Goal: Task Accomplishment & Management: Manage account settings

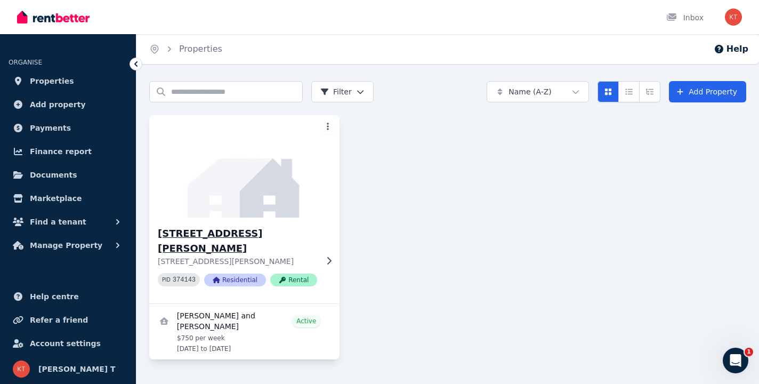
click at [309, 194] on img at bounding box center [244, 166] width 200 height 108
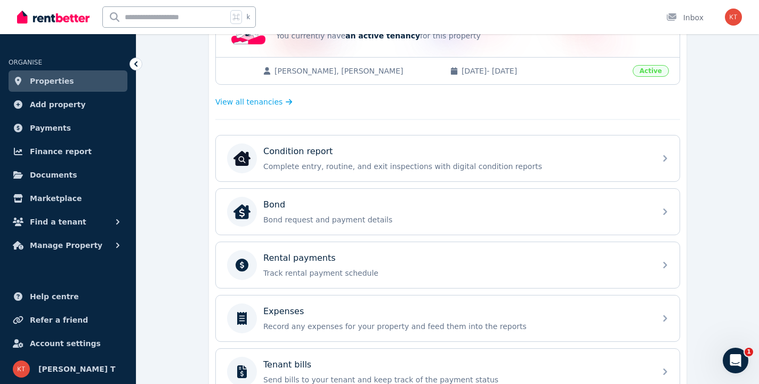
scroll to position [404, 0]
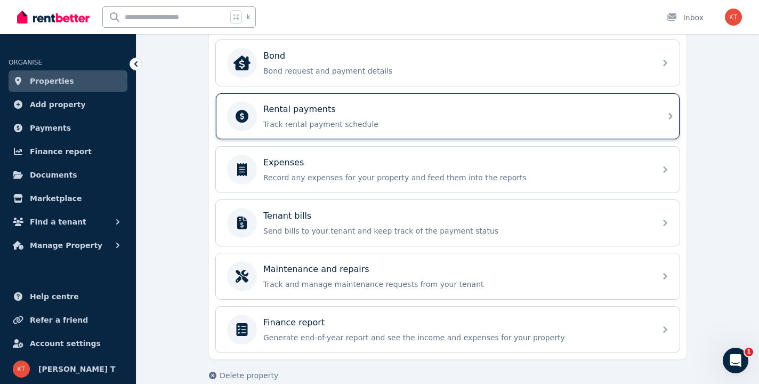
click at [314, 118] on div "Rental payments Track rental payment schedule" at bounding box center [456, 116] width 386 height 27
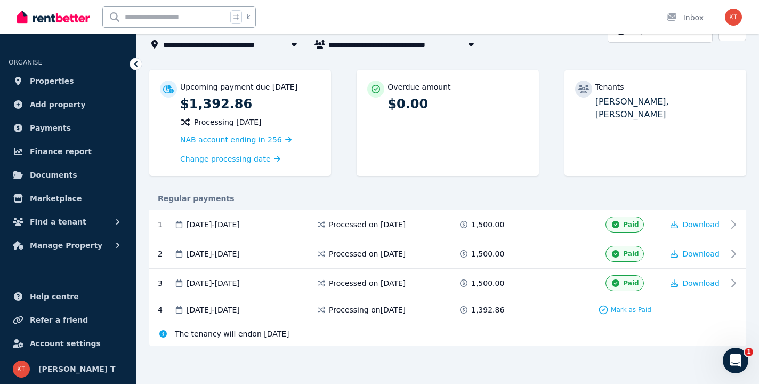
scroll to position [69, 0]
click at [740, 14] on img "button" at bounding box center [732, 17] width 17 height 17
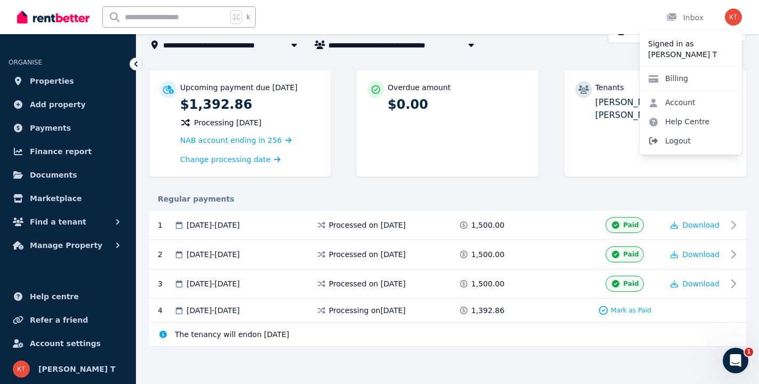
click at [689, 140] on span "Logout" at bounding box center [690, 140] width 102 height 19
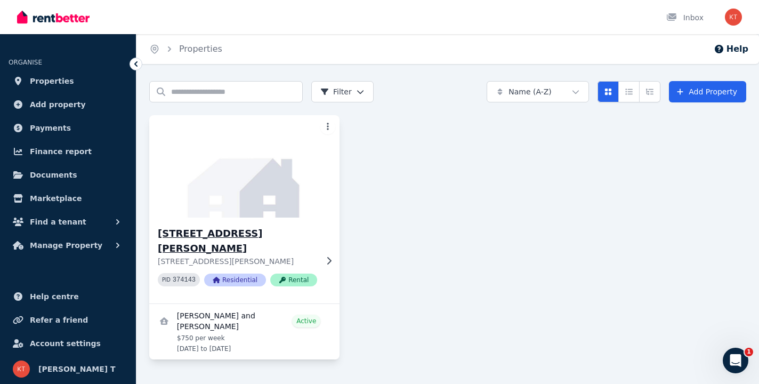
click at [244, 170] on img at bounding box center [244, 166] width 200 height 108
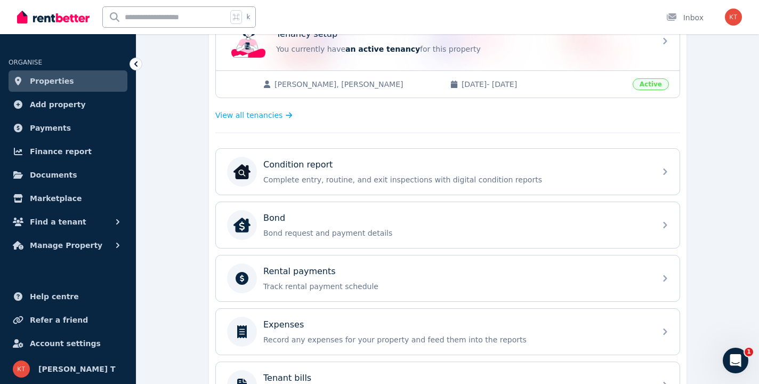
scroll to position [330, 0]
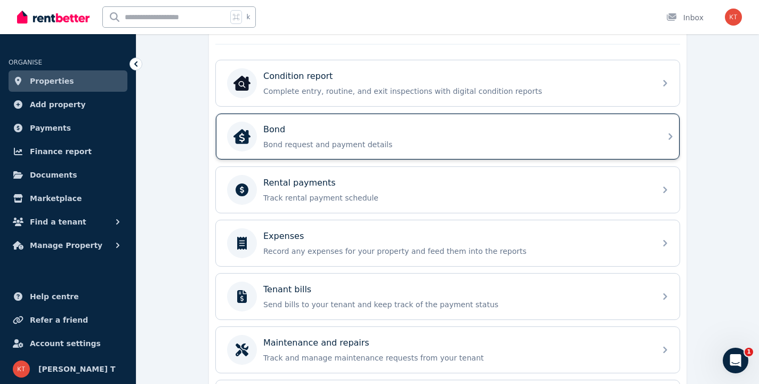
click at [294, 143] on p "Bond request and payment details" at bounding box center [456, 144] width 386 height 11
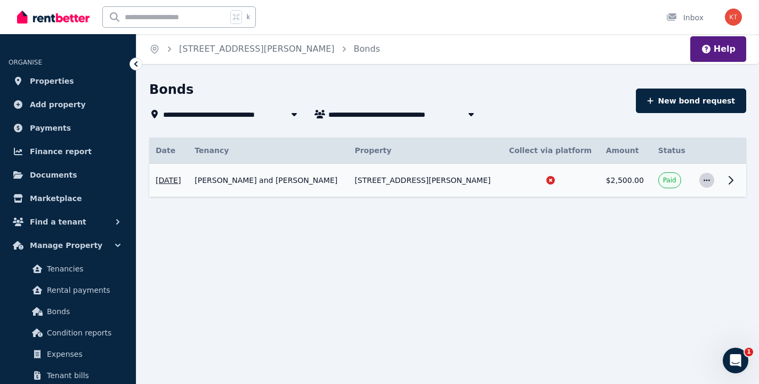
click at [705, 184] on span "button" at bounding box center [706, 180] width 15 height 15
click at [653, 208] on span "View details" at bounding box center [671, 208] width 68 height 13
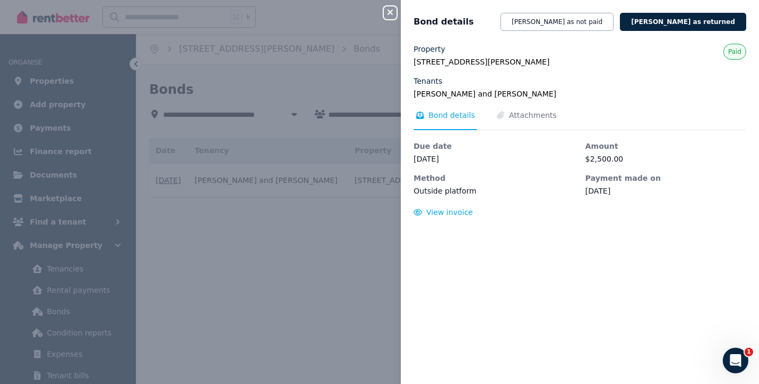
click at [397, 12] on div "Close panel" at bounding box center [394, 9] width 21 height 19
click at [374, 13] on div "Close panel Bond details Mark bond as not paid Mark bond as returned Property 1…" at bounding box center [379, 192] width 759 height 384
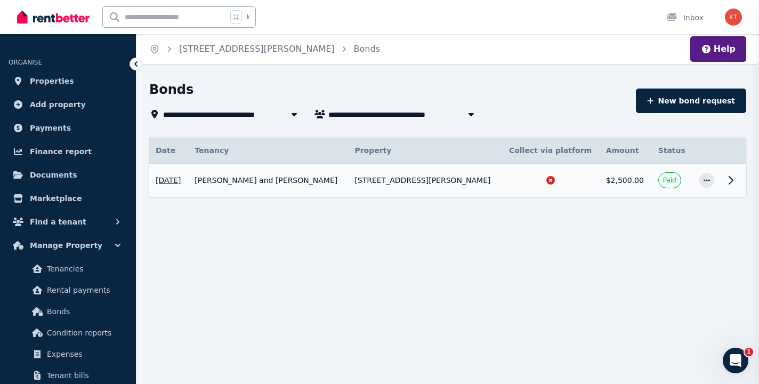
click at [389, 12] on div "Close panel Bond details" at bounding box center [379, 192] width 759 height 384
click at [692, 93] on button "New bond request" at bounding box center [690, 100] width 110 height 25
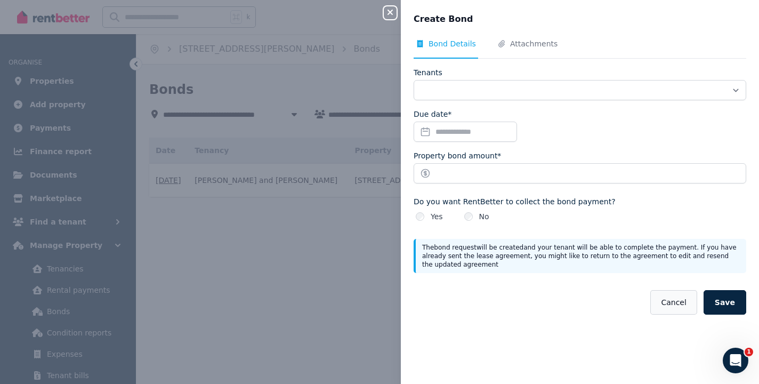
click at [665, 304] on button "Cancel" at bounding box center [673, 302] width 46 height 25
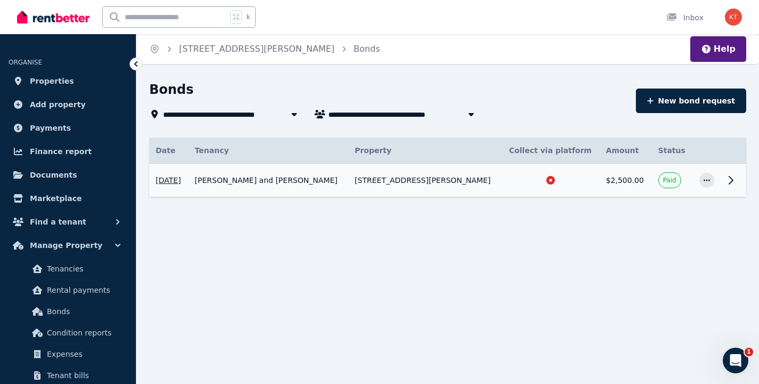
click at [138, 64] on icon at bounding box center [136, 64] width 11 height 11
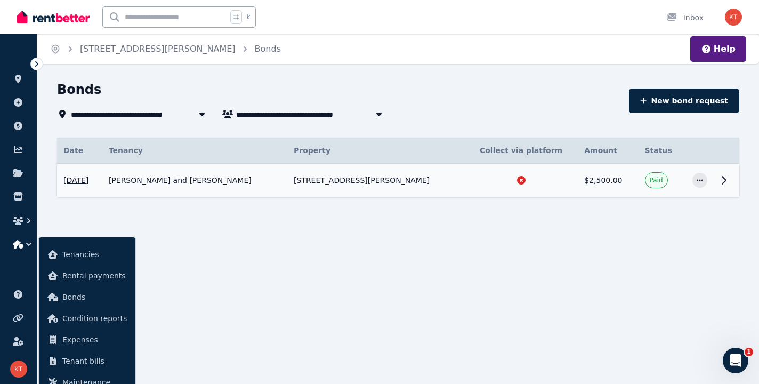
click at [40, 67] on icon at bounding box center [36, 64] width 11 height 11
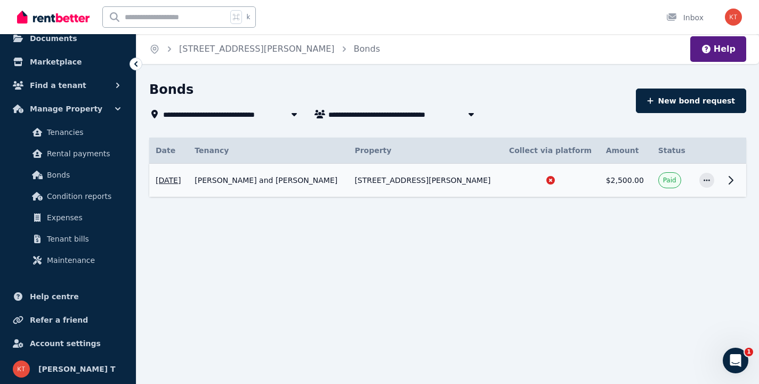
click at [731, 19] on img "button" at bounding box center [732, 17] width 17 height 17
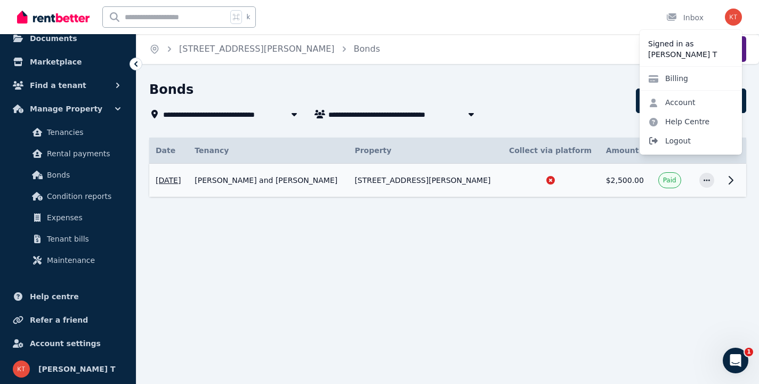
click at [679, 135] on span "Logout" at bounding box center [690, 140] width 102 height 19
